Goal: Task Accomplishment & Management: Use online tool/utility

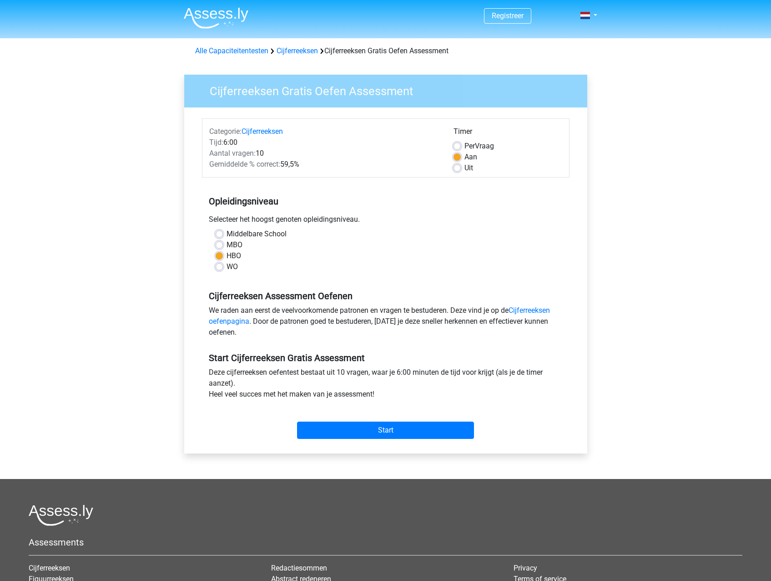
click at [465, 146] on label "Per Vraag" at bounding box center [480, 146] width 30 height 11
click at [458, 146] on input "Per Vraag" at bounding box center [457, 145] width 7 height 9
radio input "true"
click at [350, 429] on input "Start" at bounding box center [385, 429] width 177 height 17
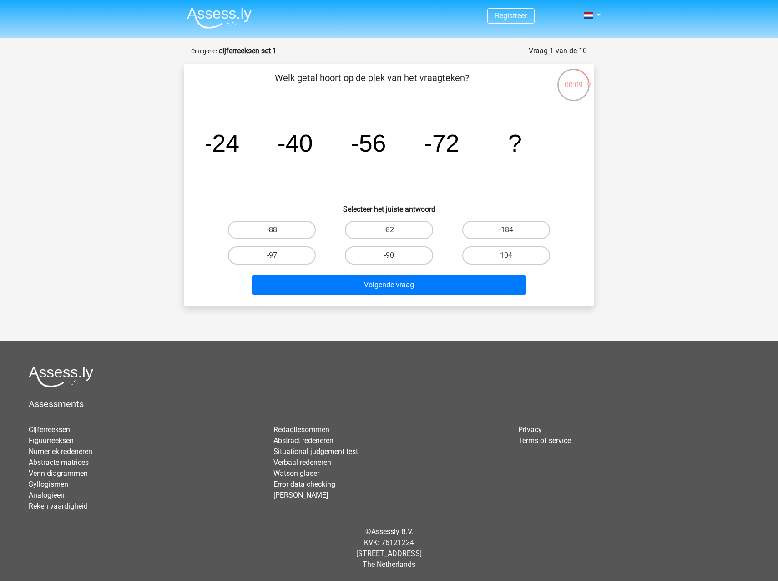
click at [264, 229] on label "-88" at bounding box center [272, 230] width 88 height 18
click at [272, 230] on input "-88" at bounding box center [275, 233] width 6 height 6
radio input "true"
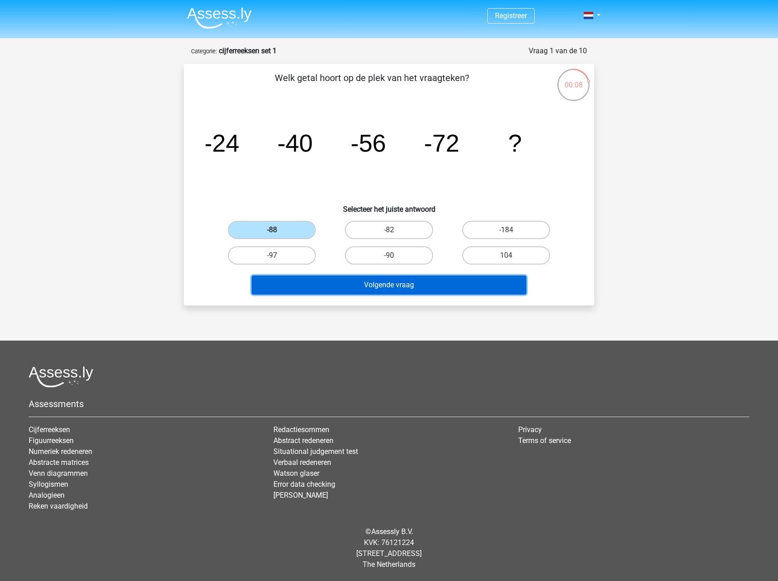
click at [394, 284] on button "Volgende vraag" at bounding box center [389, 284] width 275 height 19
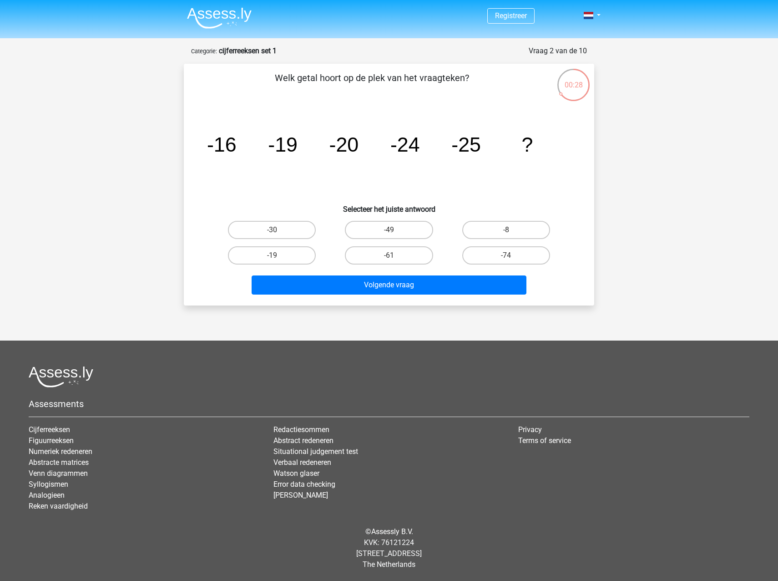
click at [222, 145] on tspan "-16" at bounding box center [222, 144] width 30 height 23
click at [232, 147] on tspan "-16" at bounding box center [222, 144] width 30 height 23
click at [303, 233] on label "-30" at bounding box center [272, 230] width 88 height 18
click at [278, 233] on input "-30" at bounding box center [275, 233] width 6 height 6
radio input "true"
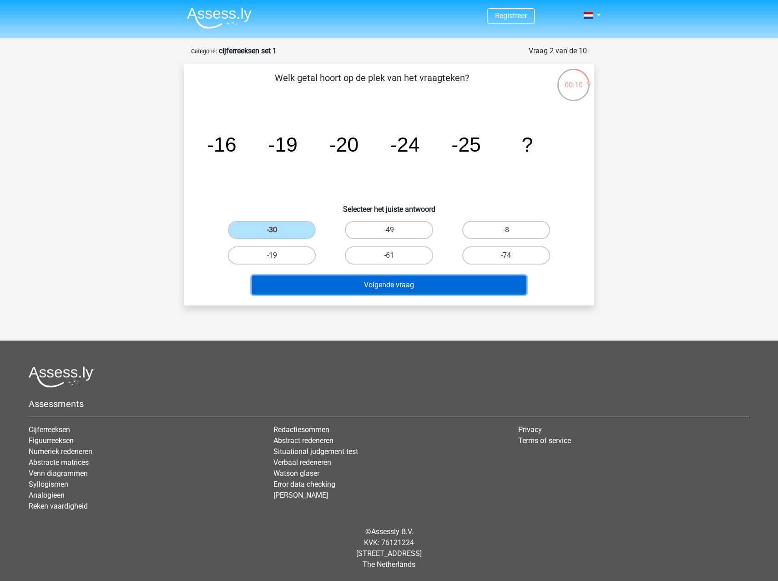
click at [398, 289] on button "Volgende vraag" at bounding box center [389, 284] width 275 height 19
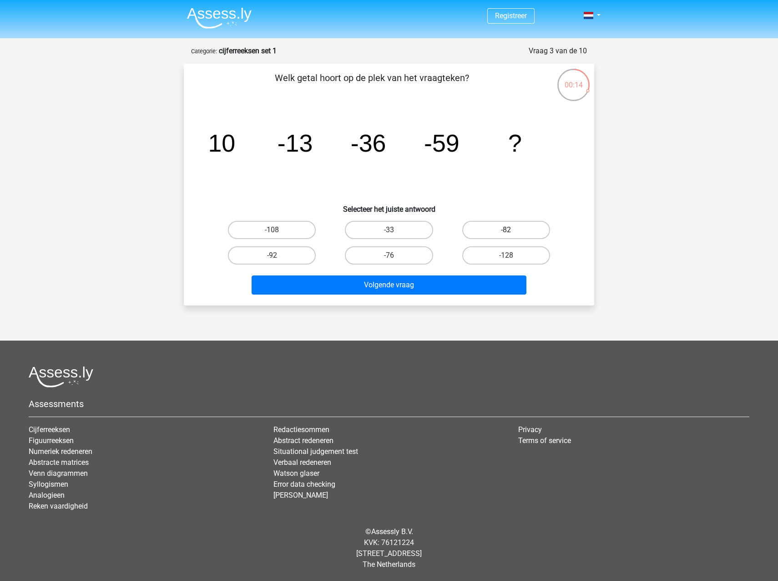
click at [509, 229] on label "-82" at bounding box center [506, 230] width 88 height 18
click at [509, 230] on input "-82" at bounding box center [509, 233] width 6 height 6
radio input "true"
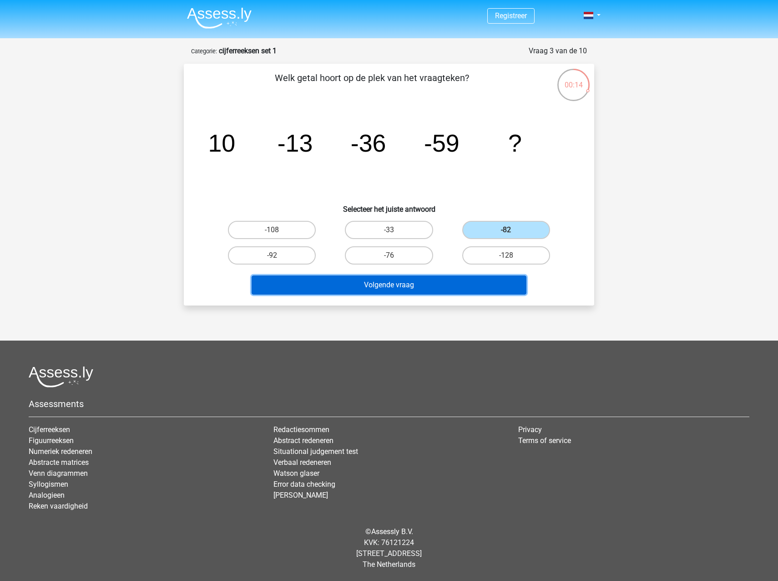
click at [414, 284] on button "Volgende vraag" at bounding box center [389, 284] width 275 height 19
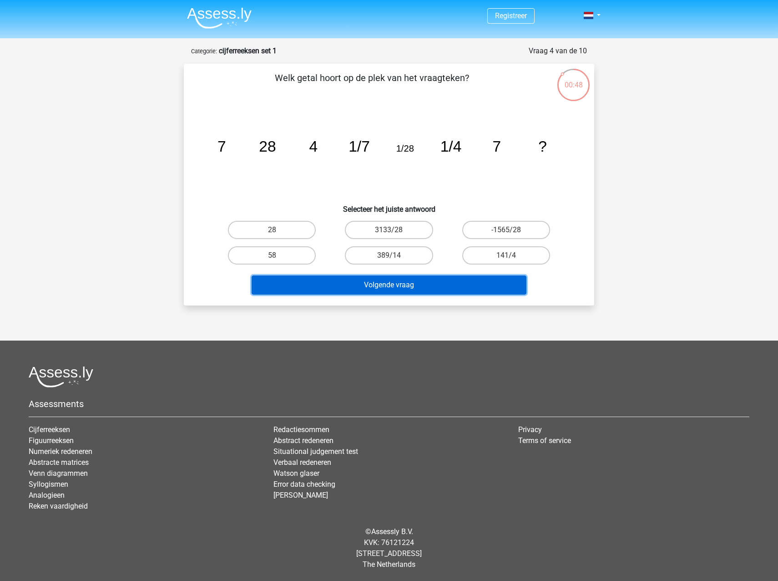
click at [465, 281] on button "Volgende vraag" at bounding box center [389, 284] width 275 height 19
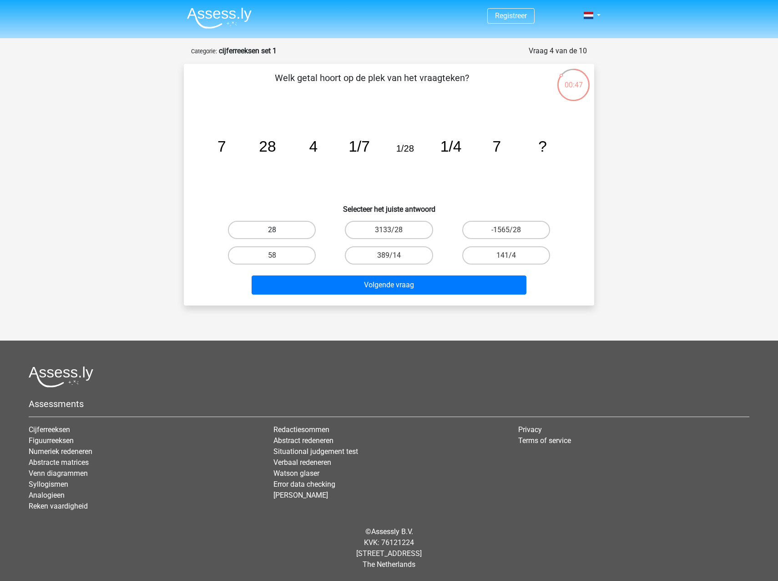
click at [292, 230] on label "28" at bounding box center [272, 230] width 88 height 18
click at [278, 230] on input "28" at bounding box center [275, 233] width 6 height 6
radio input "true"
click at [389, 230] on input "3133/28" at bounding box center [392, 233] width 6 height 6
radio input "true"
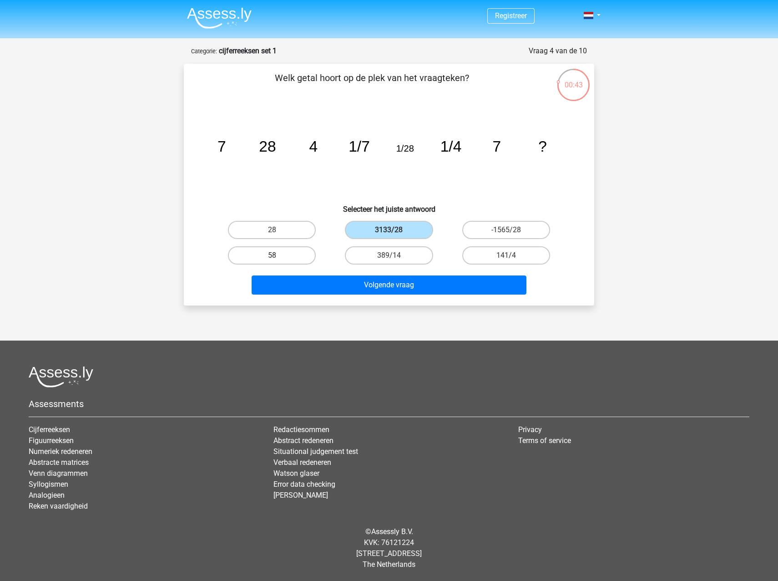
click at [268, 253] on label "58" at bounding box center [272, 255] width 88 height 18
click at [272, 255] on input "58" at bounding box center [275, 258] width 6 height 6
radio input "true"
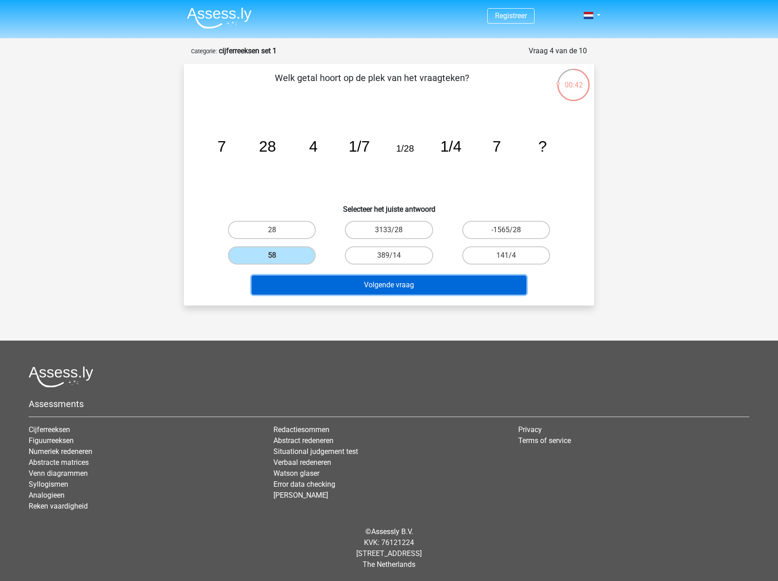
click at [362, 281] on button "Volgende vraag" at bounding box center [389, 284] width 275 height 19
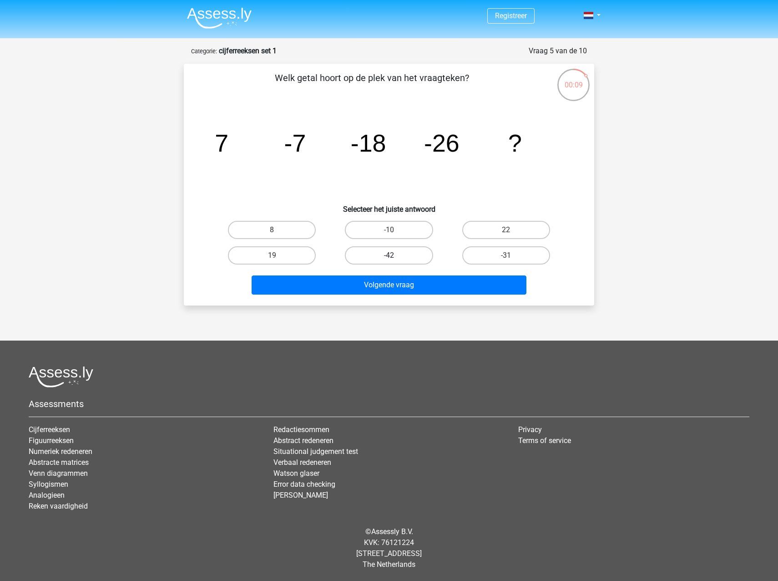
click at [372, 253] on label "-42" at bounding box center [389, 255] width 88 height 18
click at [389, 255] on input "-42" at bounding box center [392, 258] width 6 height 6
radio input "true"
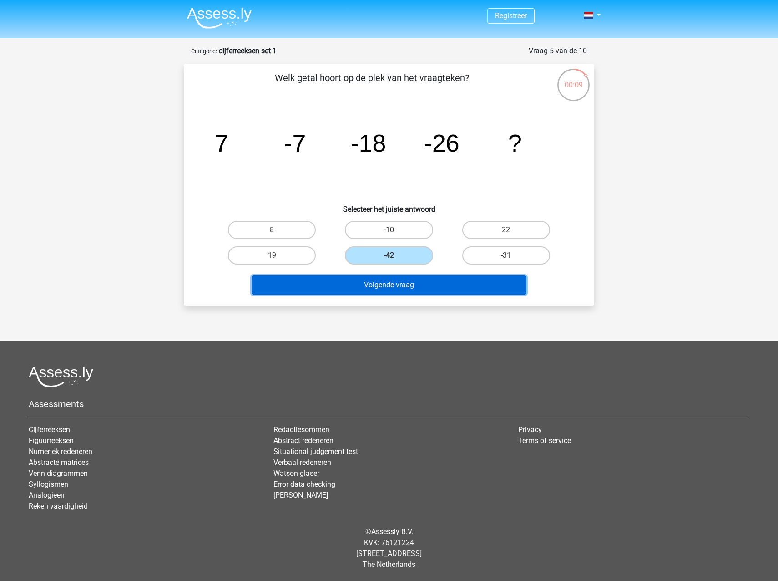
click at [366, 286] on button "Volgende vraag" at bounding box center [389, 284] width 275 height 19
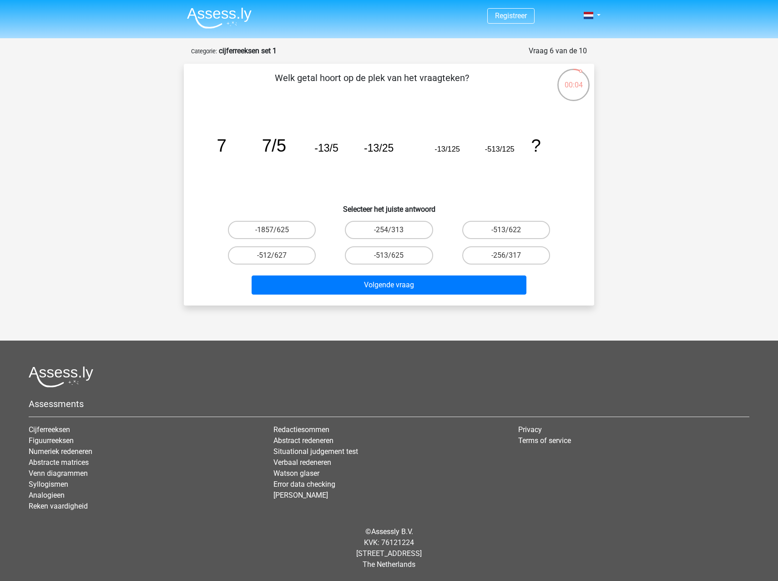
click at [393, 260] on input "-513/625" at bounding box center [392, 258] width 6 height 6
radio input "true"
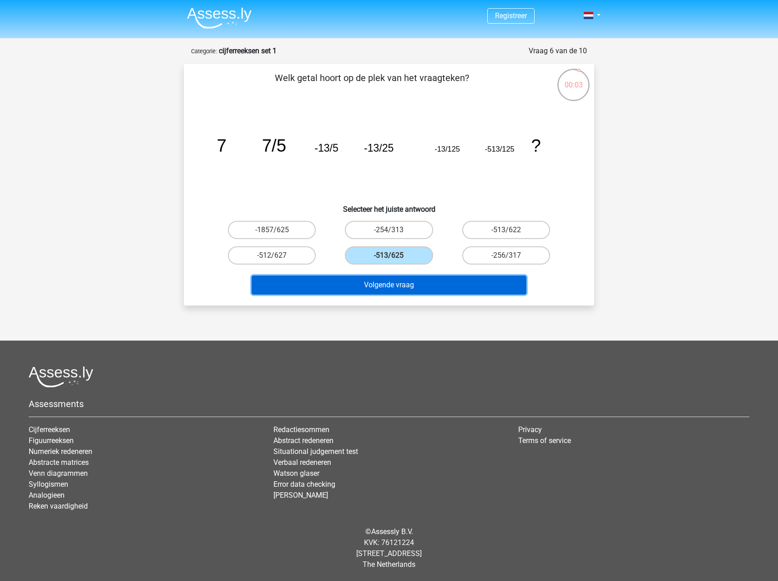
click at [381, 281] on button "Volgende vraag" at bounding box center [389, 284] width 275 height 19
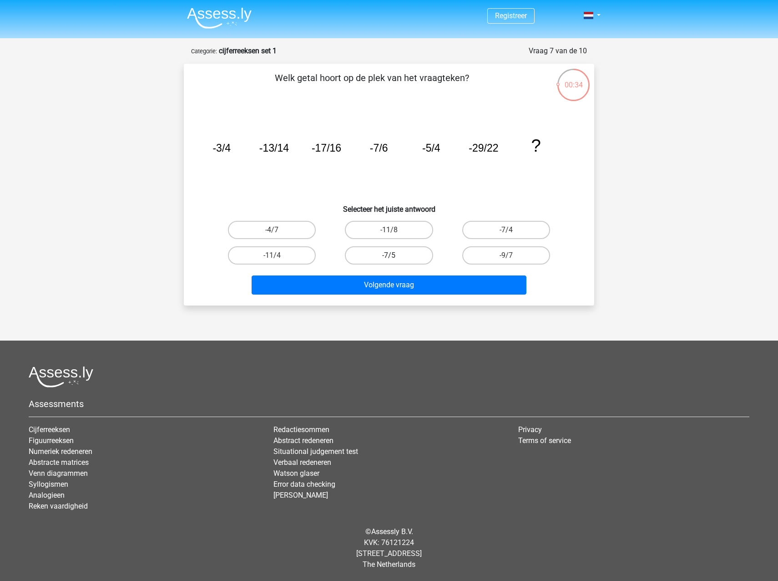
click at [413, 249] on label "-7/5" at bounding box center [389, 255] width 88 height 18
click at [395, 255] on input "-7/5" at bounding box center [392, 258] width 6 height 6
radio input "true"
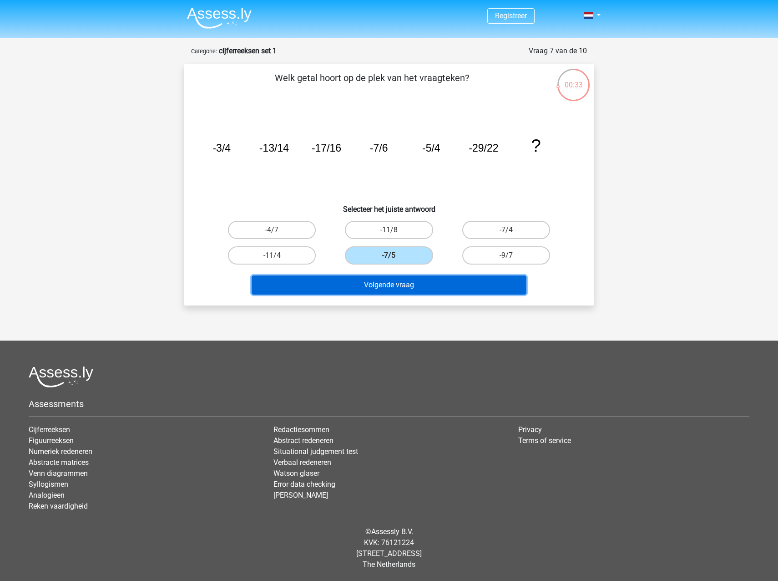
click at [414, 282] on button "Volgende vraag" at bounding box center [389, 284] width 275 height 19
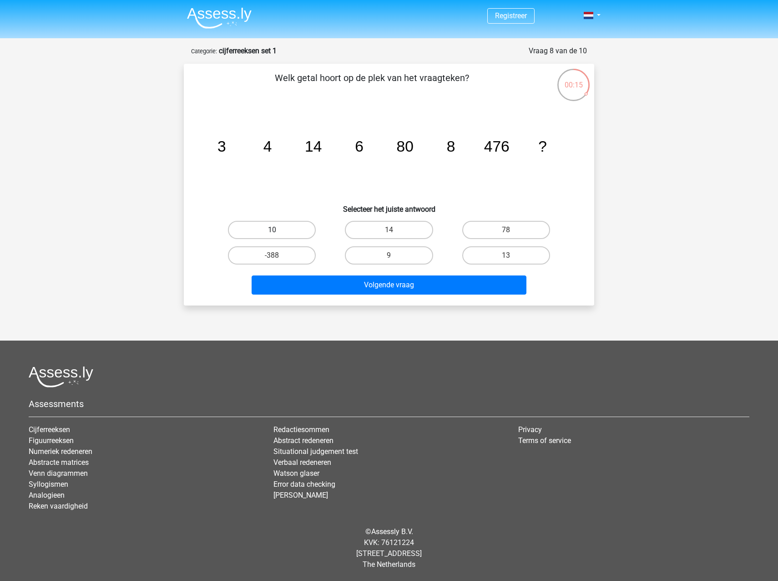
click at [293, 228] on label "10" at bounding box center [272, 230] width 88 height 18
click at [278, 230] on input "10" at bounding box center [275, 233] width 6 height 6
radio input "true"
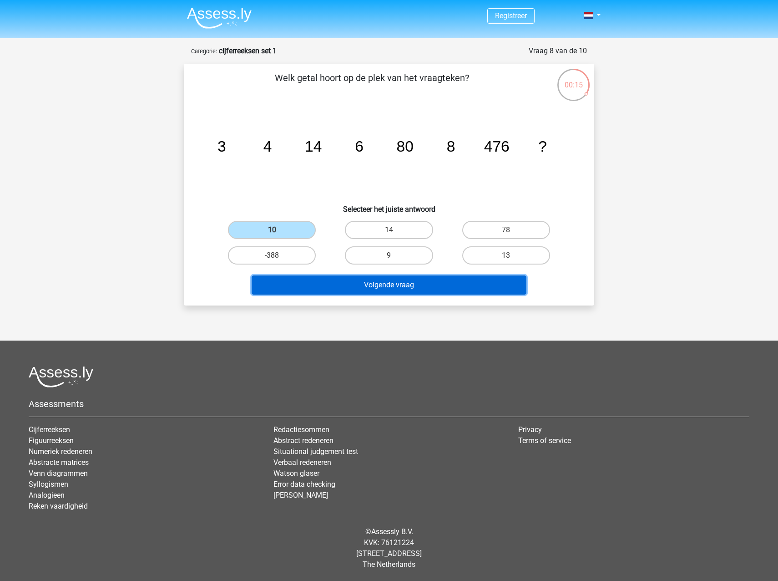
click at [323, 276] on button "Volgende vraag" at bounding box center [389, 284] width 275 height 19
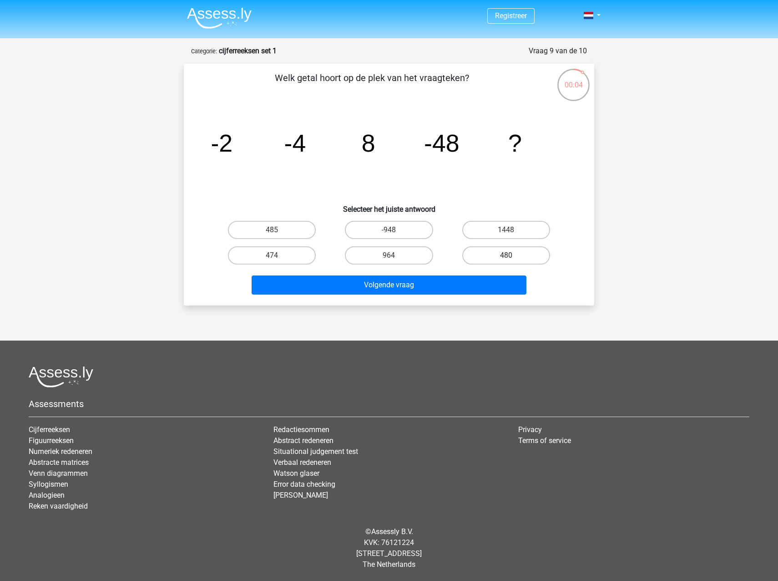
click at [495, 256] on label "480" at bounding box center [506, 255] width 88 height 18
click at [506, 256] on input "480" at bounding box center [509, 258] width 6 height 6
radio input "true"
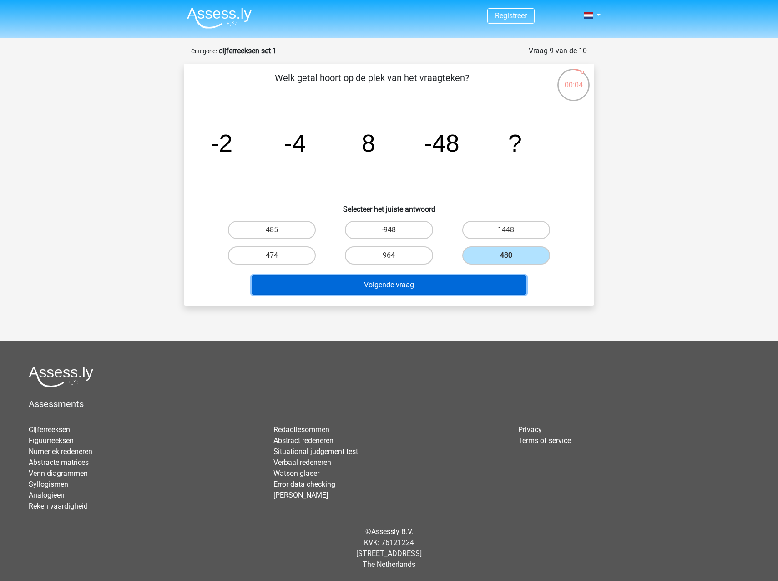
click at [472, 278] on button "Volgende vraag" at bounding box center [389, 284] width 275 height 19
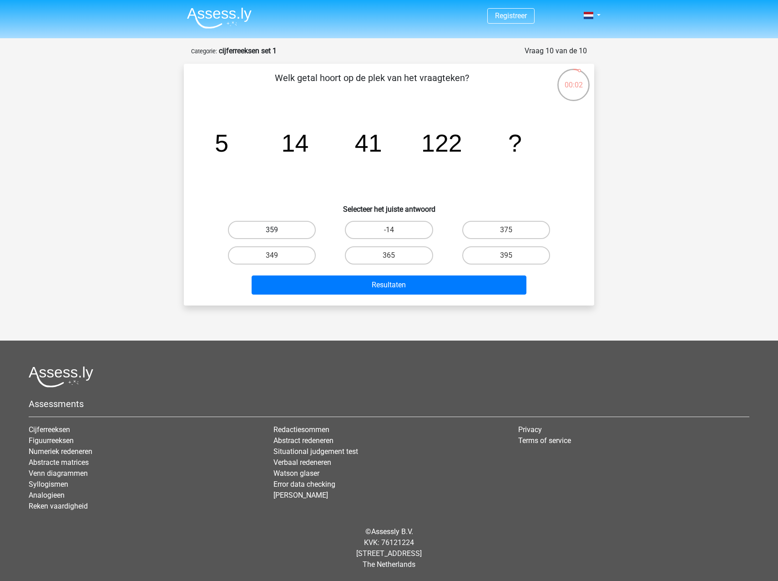
click at [302, 229] on label "359" at bounding box center [272, 230] width 88 height 18
click at [278, 230] on input "359" at bounding box center [275, 233] width 6 height 6
radio input "true"
